Goal: Navigation & Orientation: Find specific page/section

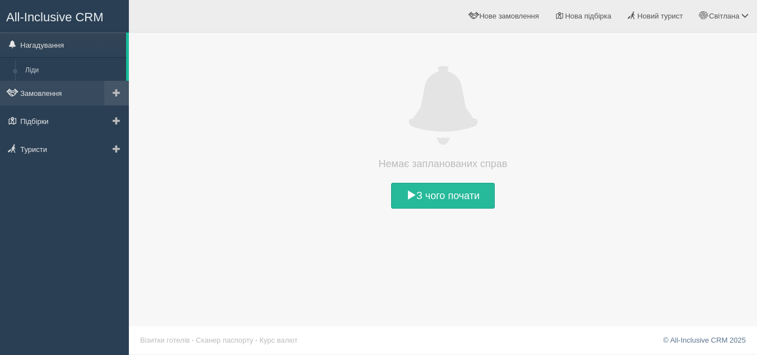
click at [114, 88] on span at bounding box center [117, 92] width 8 height 8
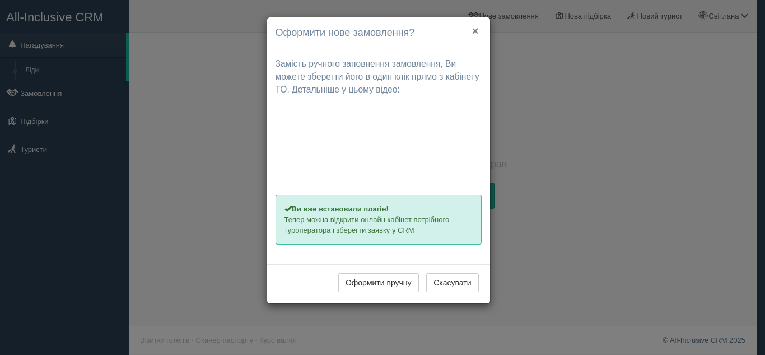
click at [472, 27] on button "×" at bounding box center [475, 31] width 7 height 12
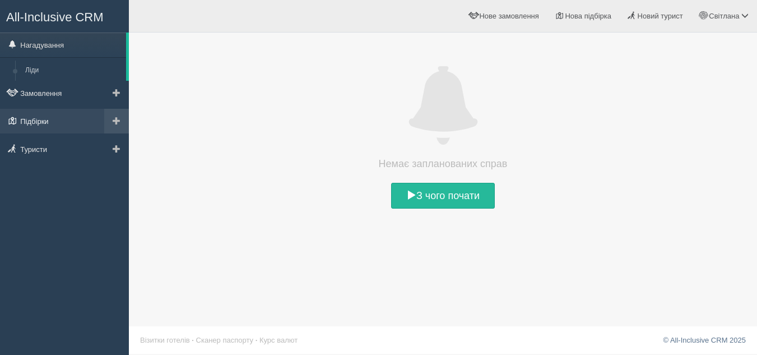
click at [58, 124] on link "Підбірки" at bounding box center [64, 121] width 129 height 25
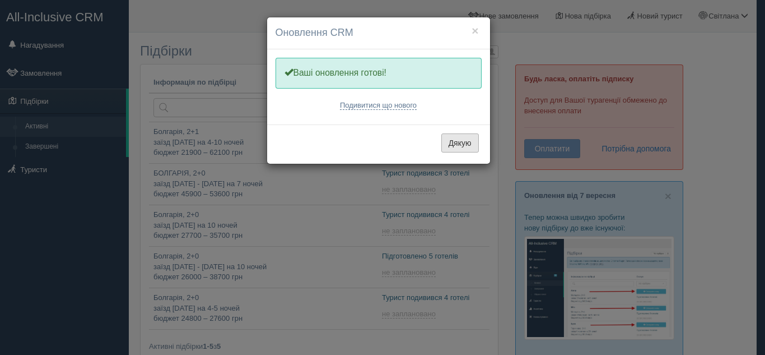
click at [463, 139] on button "Дякую" at bounding box center [460, 142] width 38 height 19
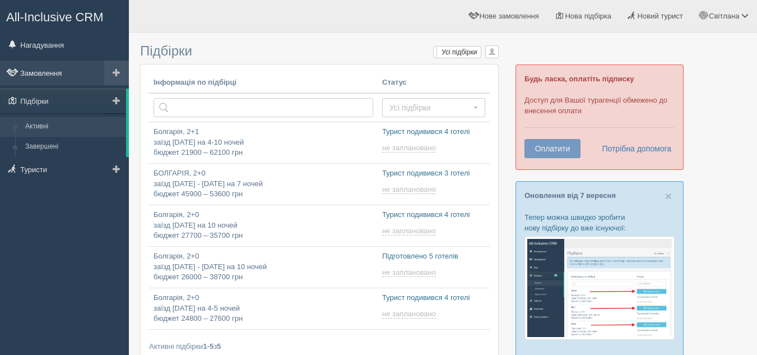
click at [87, 72] on link "Замовлення" at bounding box center [64, 72] width 129 height 25
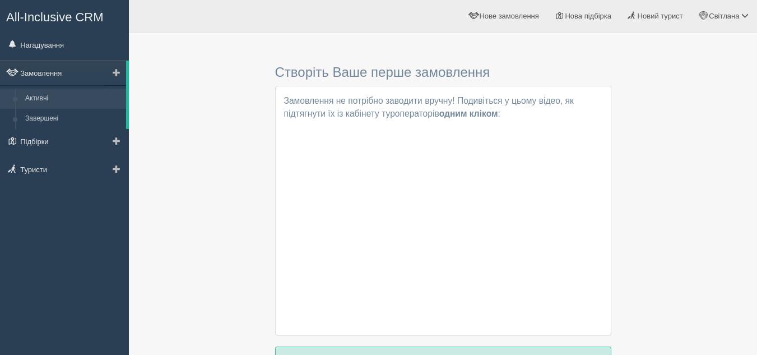
click at [79, 99] on link "Активні" at bounding box center [73, 98] width 106 height 20
click at [75, 119] on link "Завершені" at bounding box center [73, 119] width 106 height 20
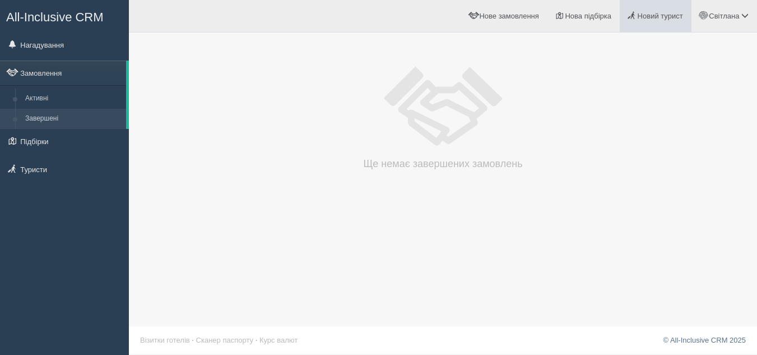
click at [662, 20] on link "Новий турист" at bounding box center [655, 16] width 72 height 32
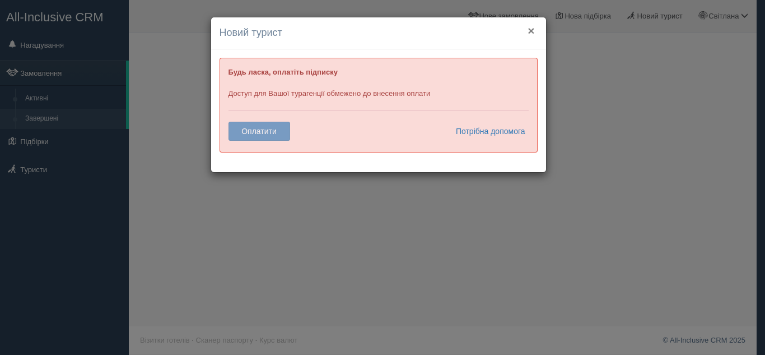
click at [530, 29] on button "×" at bounding box center [531, 31] width 7 height 12
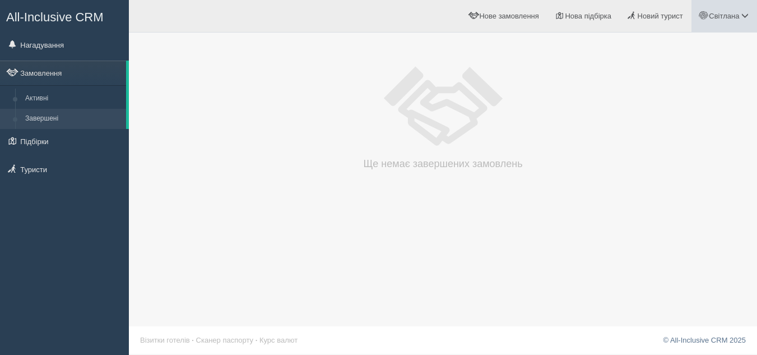
click at [724, 27] on link "Світлана" at bounding box center [724, 16] width 66 height 32
click at [691, 95] on span "Для туристів" at bounding box center [678, 97] width 43 height 8
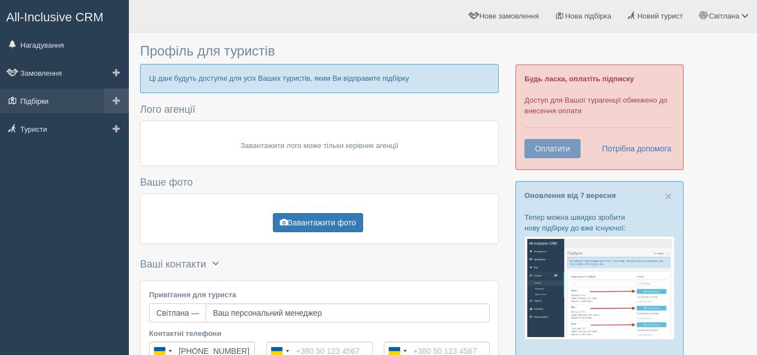
click at [63, 100] on link "Підбірки" at bounding box center [64, 100] width 129 height 25
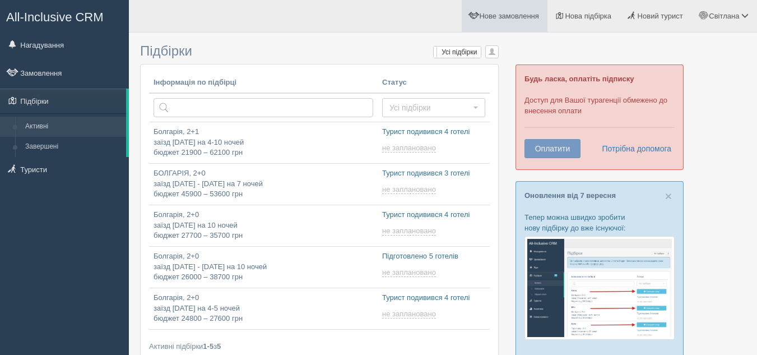
click at [527, 19] on span "Нове замовлення" at bounding box center [508, 16] width 59 height 8
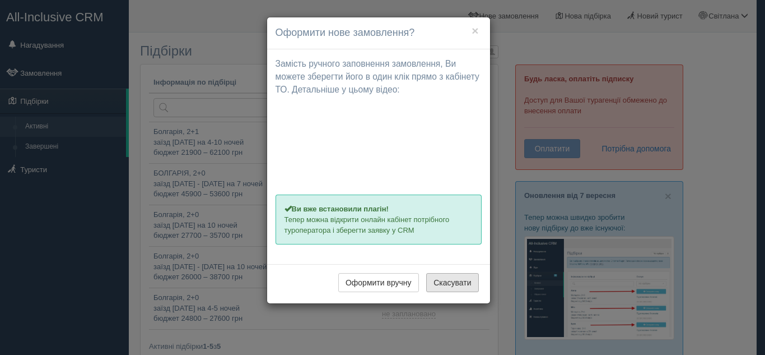
click at [464, 281] on button "Скасувати" at bounding box center [452, 282] width 52 height 19
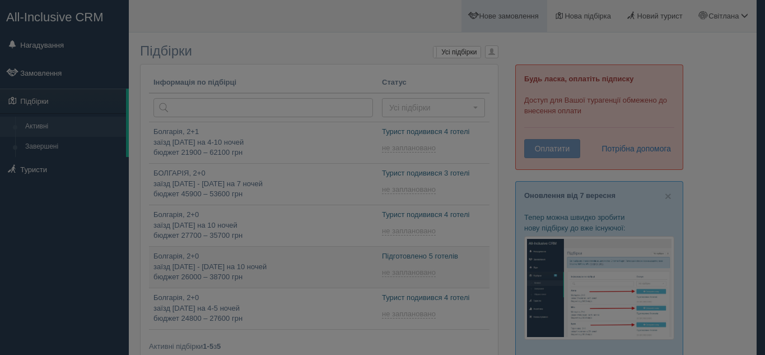
type input "2025-09-11 17:10"
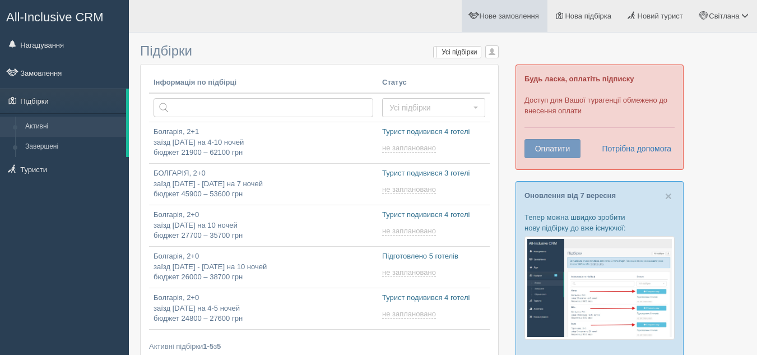
click at [513, 10] on link "Нове замовлення" at bounding box center [505, 16] width 86 height 32
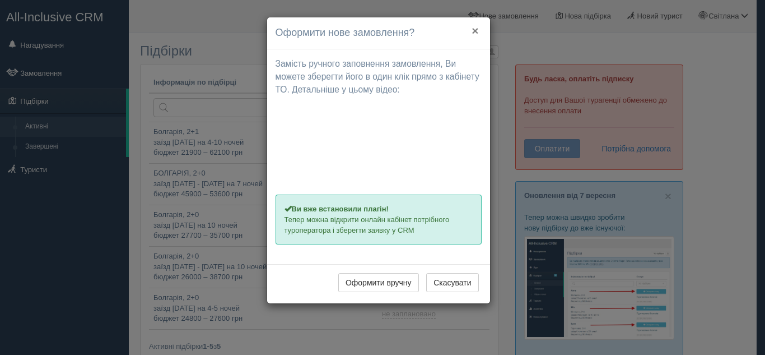
click at [474, 33] on button "×" at bounding box center [475, 31] width 7 height 12
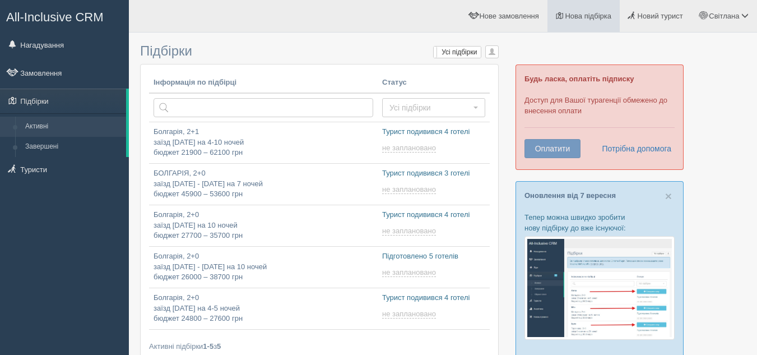
click at [599, 8] on link "Нова підбірка" at bounding box center [583, 16] width 72 height 32
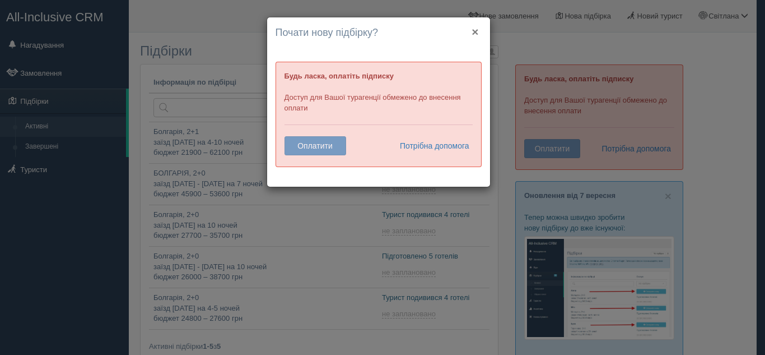
click at [473, 26] on button "×" at bounding box center [475, 32] width 7 height 12
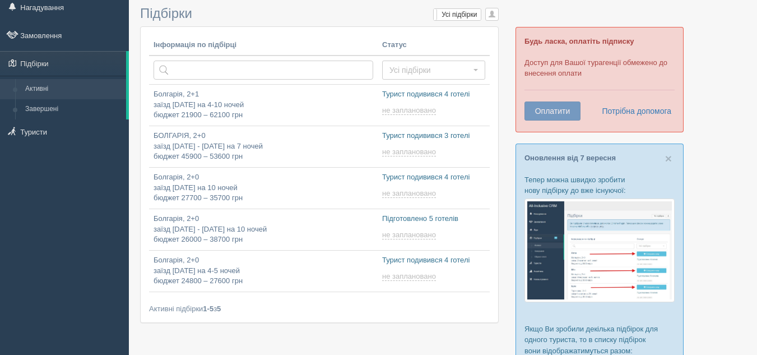
scroll to position [56, 0]
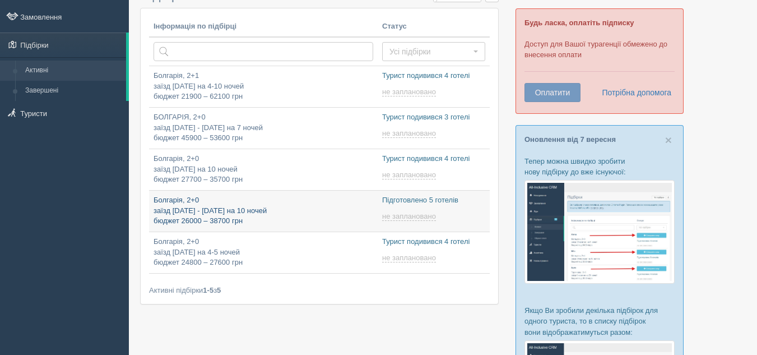
type input "2025-09-11 21:35"
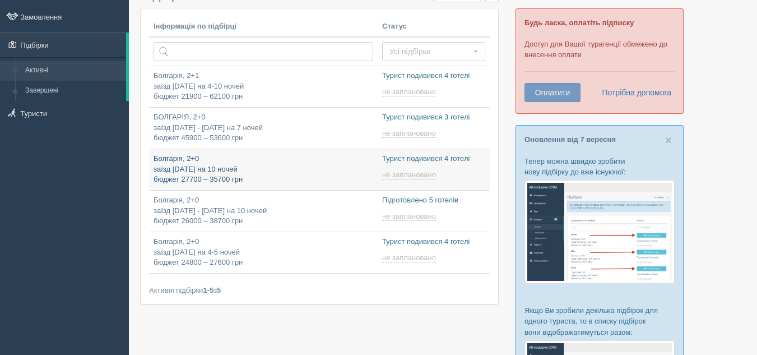
type input "2025-09-11 17:25"
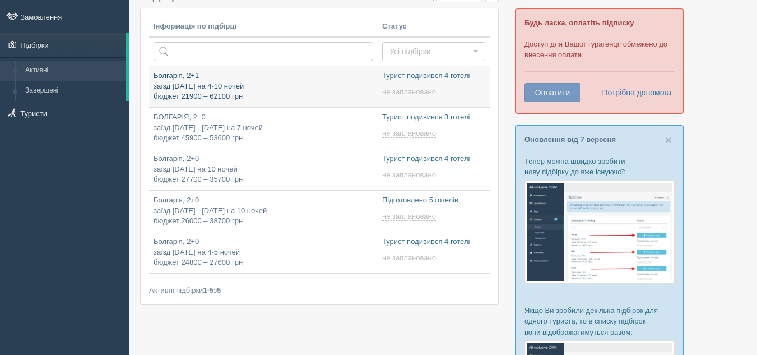
type input "2025-09-11 17:30"
type input "2025-09-11 22:50"
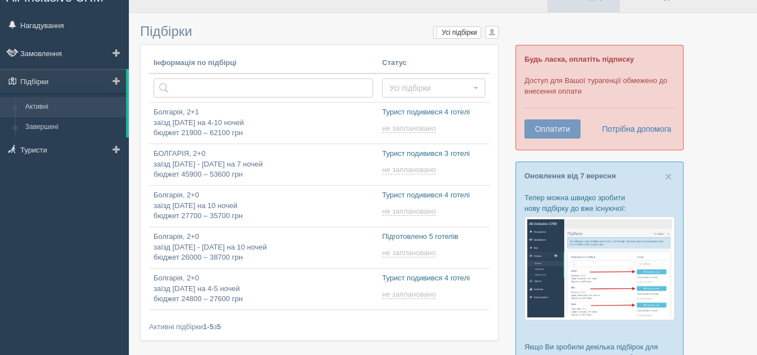
scroll to position [0, 0]
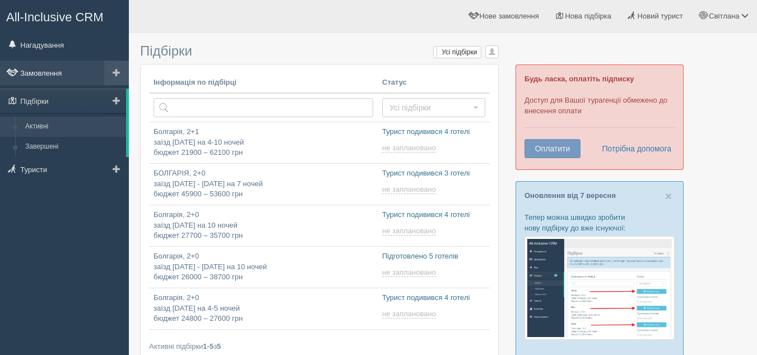
click at [86, 72] on link "Замовлення" at bounding box center [64, 72] width 129 height 25
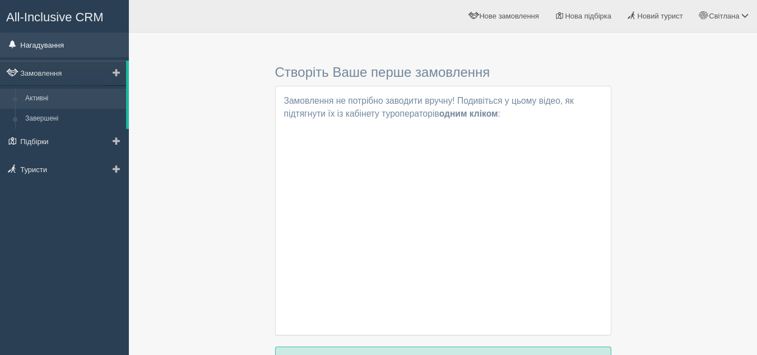
click at [72, 41] on link "Нагадування" at bounding box center [64, 44] width 129 height 25
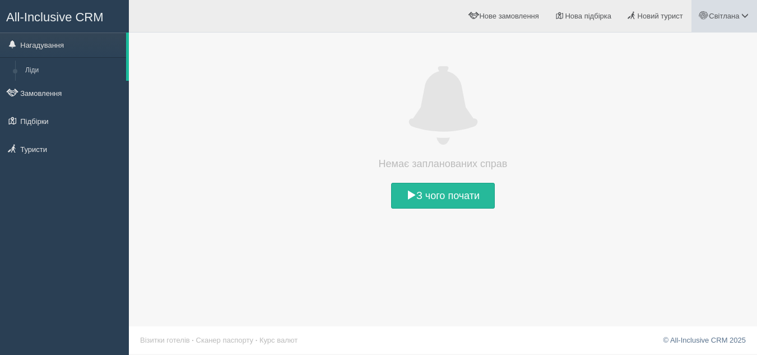
click at [733, 17] on span "Світлана" at bounding box center [724, 16] width 30 height 8
click at [714, 73] on link "Моя аналітика" at bounding box center [695, 74] width 122 height 24
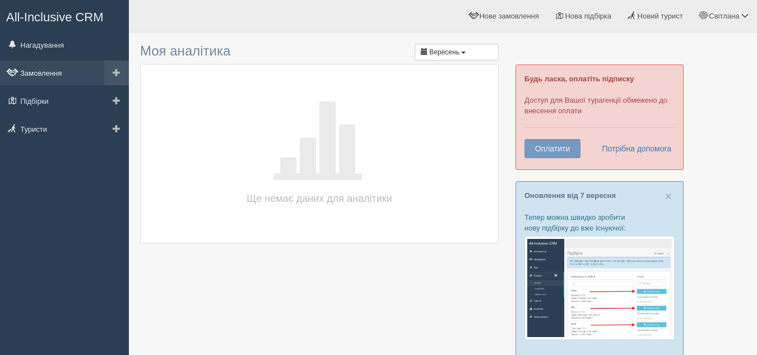
click at [67, 77] on link "Замовлення" at bounding box center [64, 72] width 129 height 25
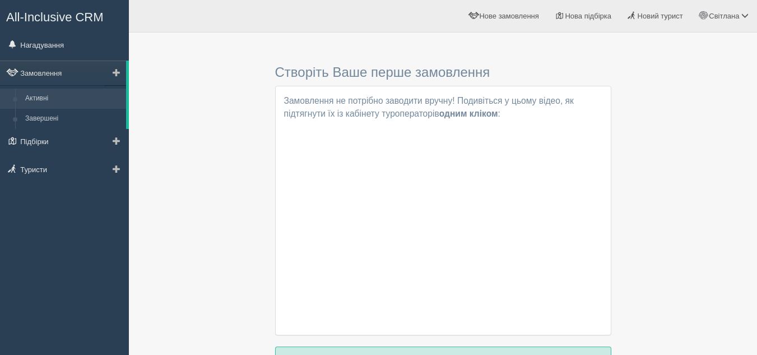
click at [118, 72] on span at bounding box center [117, 72] width 8 height 8
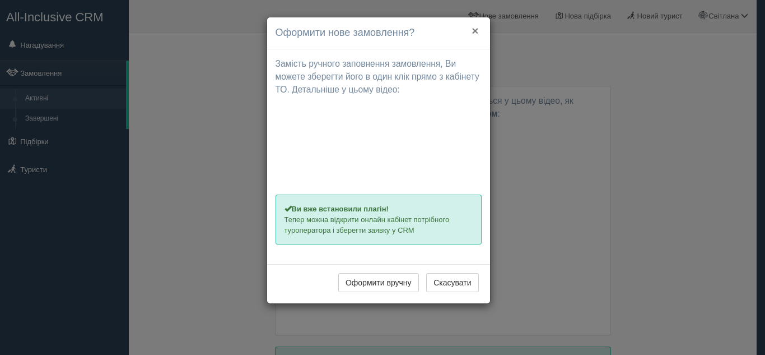
click at [472, 25] on button "×" at bounding box center [475, 31] width 7 height 12
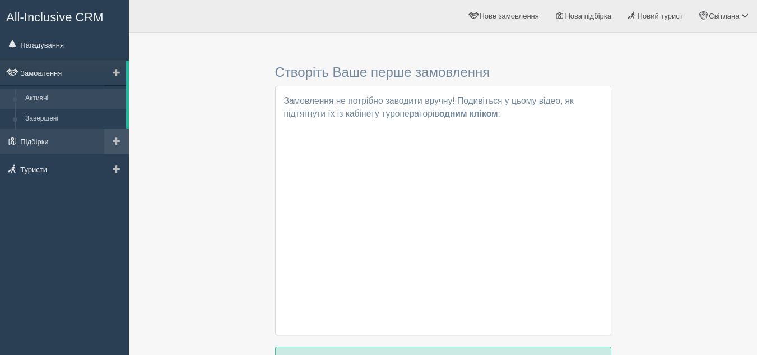
click at [116, 143] on span at bounding box center [117, 141] width 8 height 8
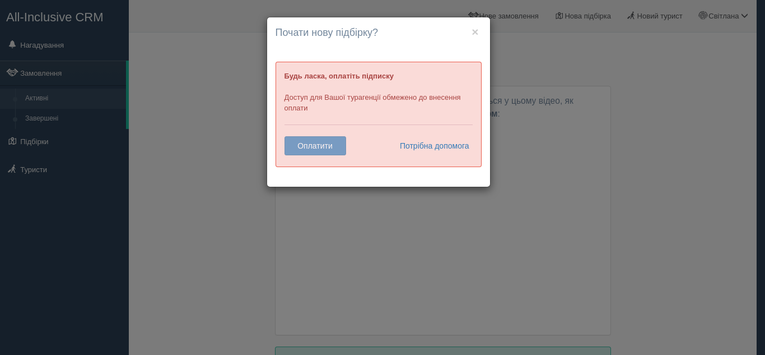
click at [470, 31] on h4 "Почати нову підбірку?" at bounding box center [379, 33] width 206 height 15
click at [475, 31] on button "×" at bounding box center [475, 32] width 7 height 12
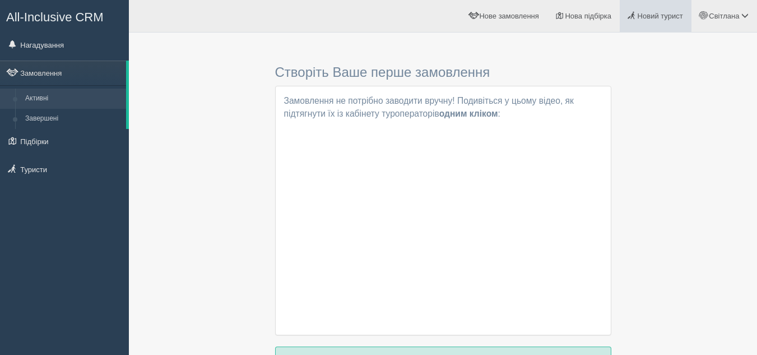
click at [668, 15] on span "Новий турист" at bounding box center [659, 16] width 45 height 8
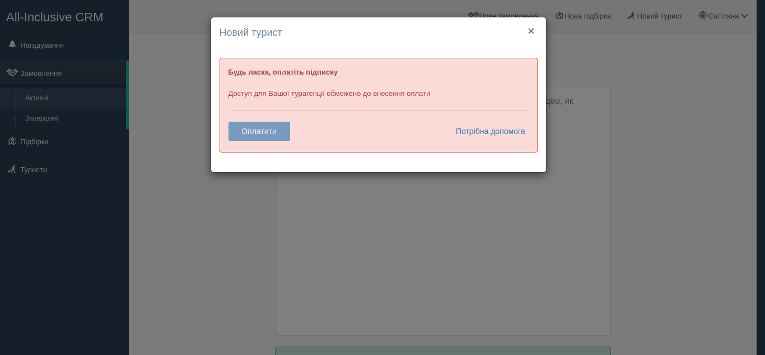
click at [532, 29] on button "×" at bounding box center [531, 31] width 7 height 12
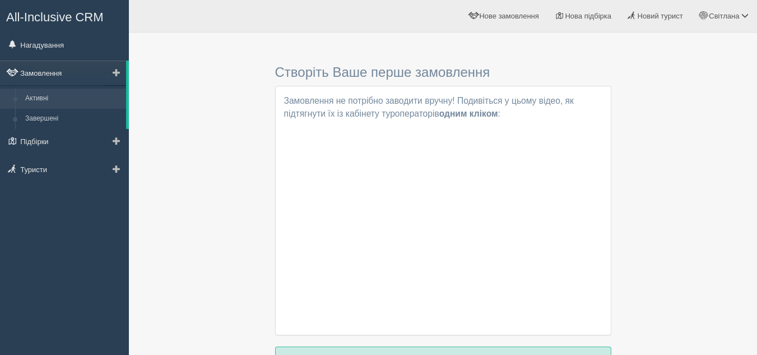
click at [77, 73] on link "Замовлення" at bounding box center [63, 72] width 126 height 25
click at [654, 17] on span "Новий турист" at bounding box center [659, 16] width 45 height 8
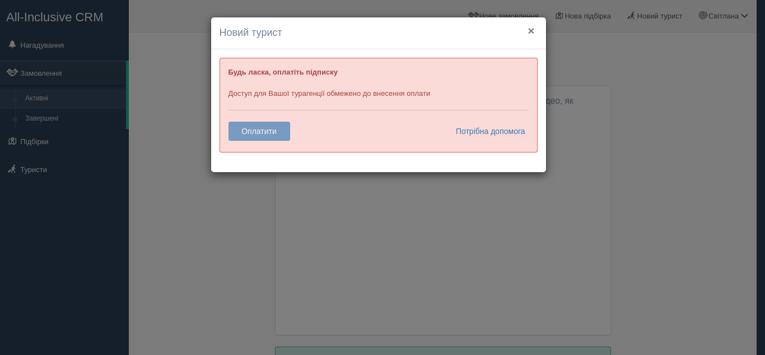
click at [532, 30] on button "×" at bounding box center [531, 31] width 7 height 12
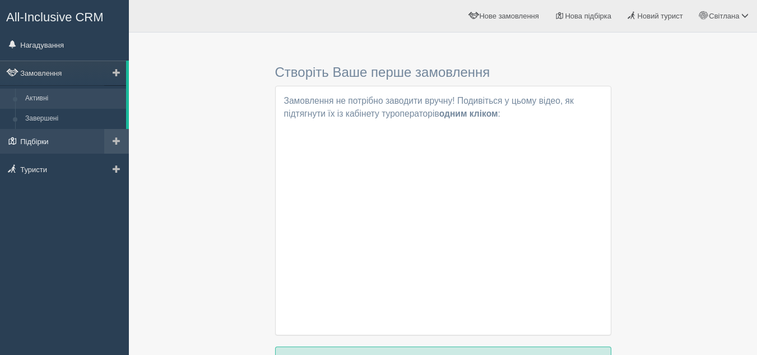
click at [74, 142] on link "Підбірки" at bounding box center [64, 141] width 129 height 25
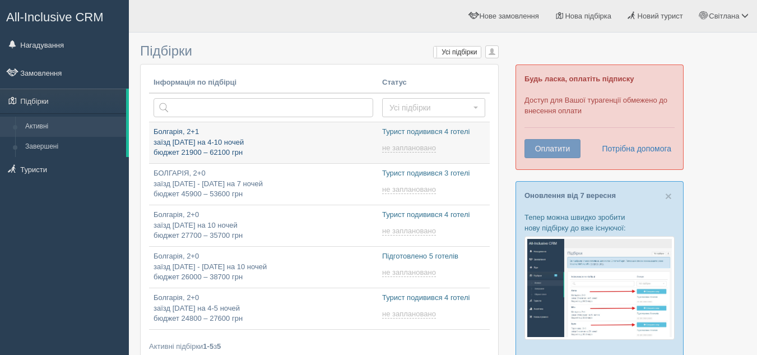
type input "2025-09-11 22:50"
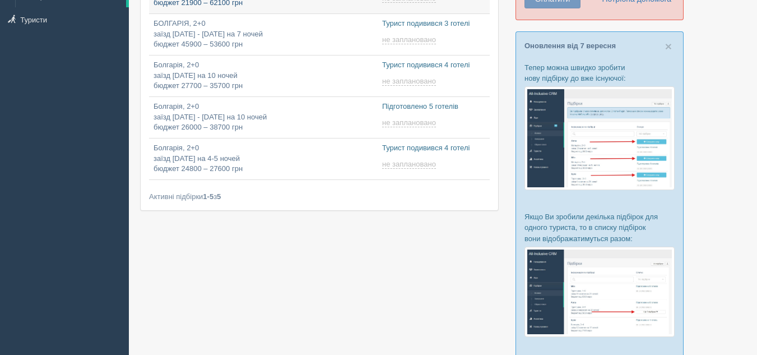
scroll to position [168, 0]
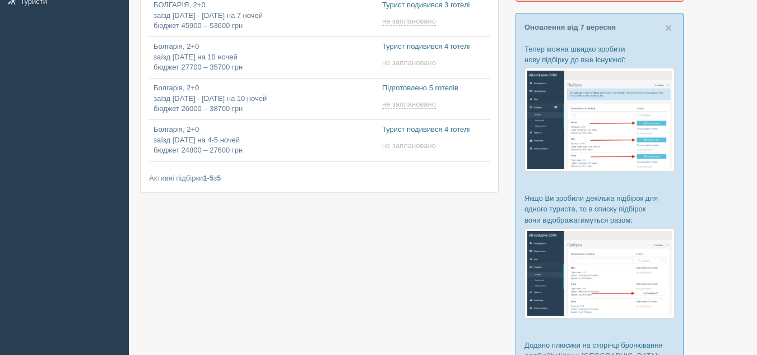
type input "2025-09-11 21:35"
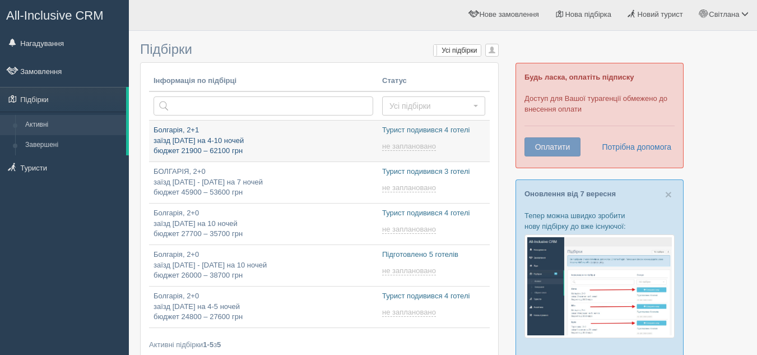
scroll to position [0, 0]
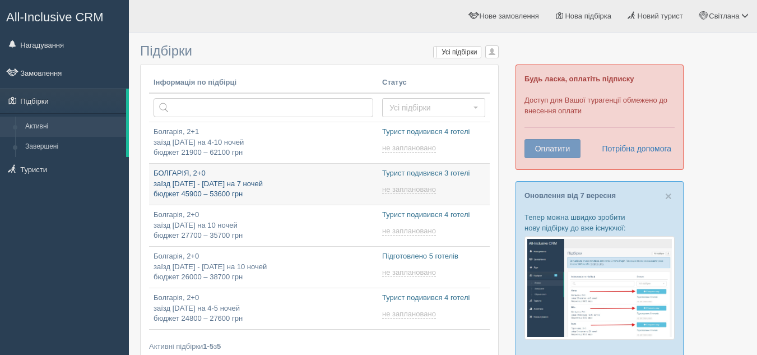
type input "2025-09-11 17:30"
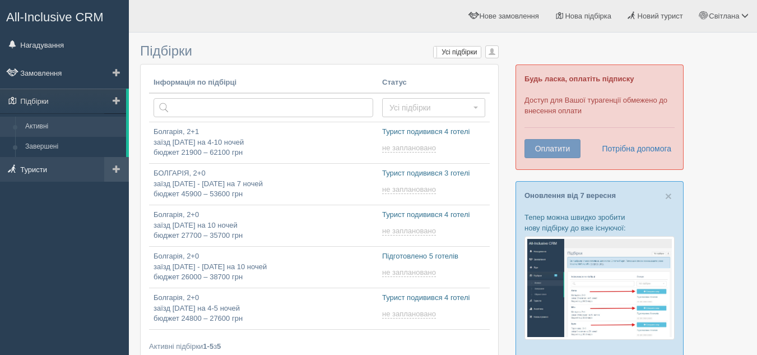
click at [72, 163] on link "Туристи" at bounding box center [64, 169] width 129 height 25
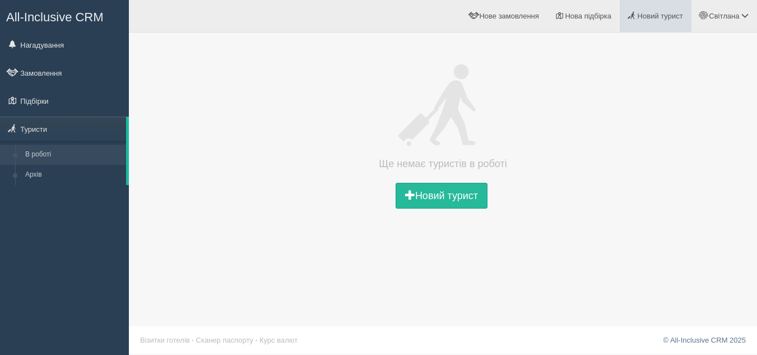
click at [658, 18] on span "Новий турист" at bounding box center [659, 16] width 45 height 8
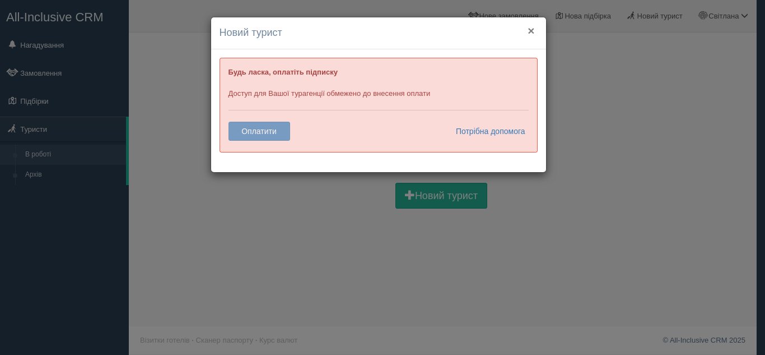
click at [531, 31] on button "×" at bounding box center [531, 31] width 7 height 12
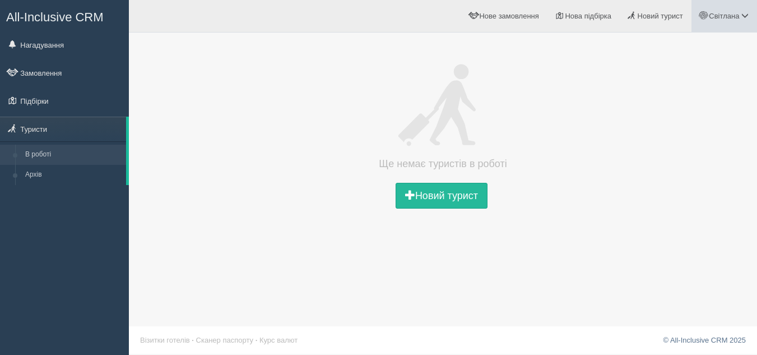
click at [728, 18] on span "Світлана" at bounding box center [724, 16] width 30 height 8
click at [710, 96] on link "Для туристів" at bounding box center [695, 98] width 122 height 24
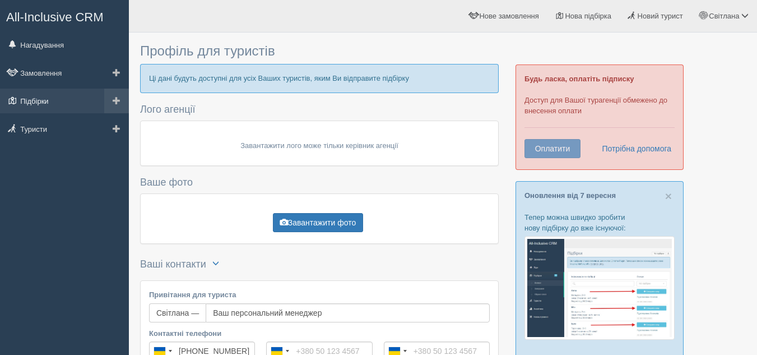
click at [69, 97] on link "Підбірки" at bounding box center [64, 100] width 129 height 25
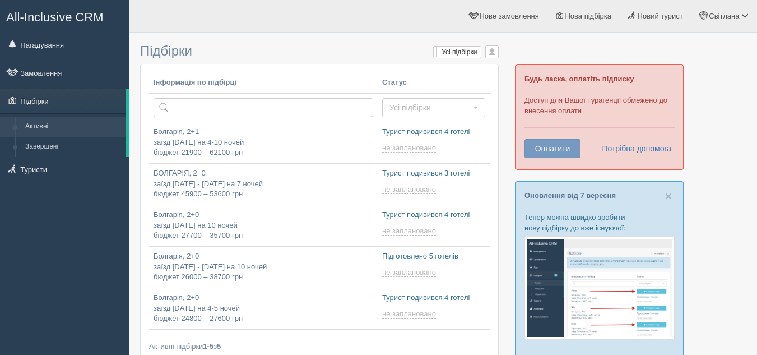
type input "[DATE] 22:50"
type input "[DATE] 21:35"
type input "[DATE] 17:10"
type input "[DATE] 17:25"
click at [68, 170] on link "Туристи" at bounding box center [64, 169] width 129 height 25
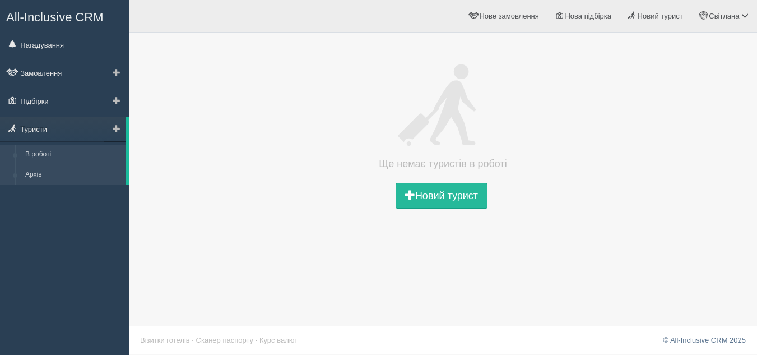
click at [60, 167] on link "Архів" at bounding box center [73, 175] width 106 height 20
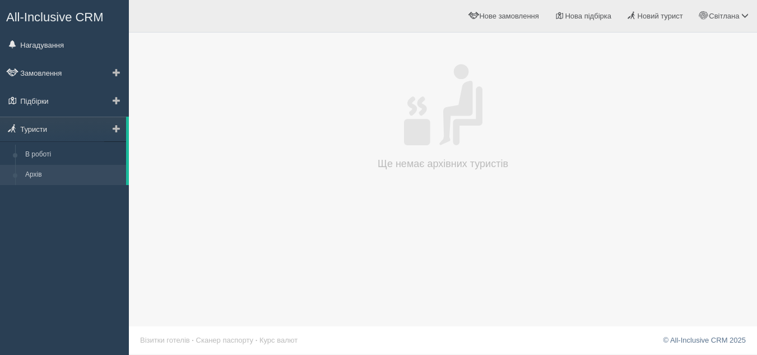
click at [52, 175] on link "Архів" at bounding box center [73, 175] width 106 height 20
click at [55, 151] on link "В роботі" at bounding box center [73, 155] width 106 height 20
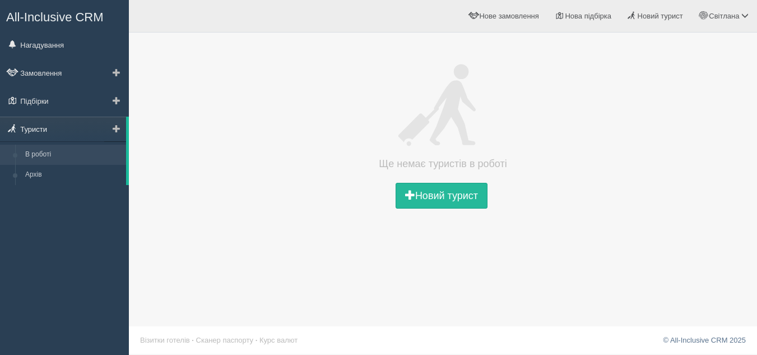
click at [64, 125] on link "Туристи" at bounding box center [63, 128] width 126 height 25
